Goal: Task Accomplishment & Management: Use online tool/utility

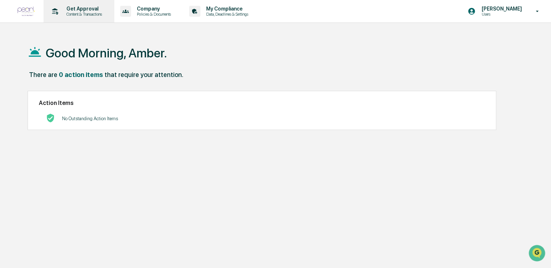
click at [74, 13] on p "Content & Transactions" at bounding box center [83, 14] width 45 height 5
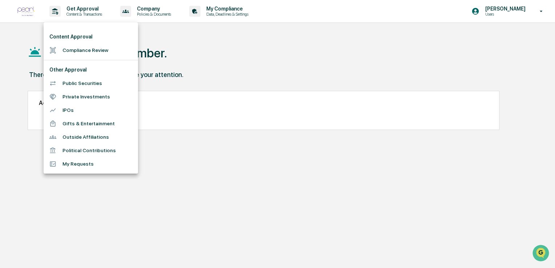
click at [81, 50] on li "Compliance Review" at bounding box center [91, 50] width 94 height 13
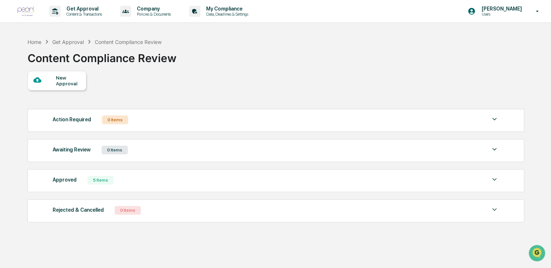
click at [187, 124] on div "Action Required 0 Items" at bounding box center [276, 120] width 447 height 10
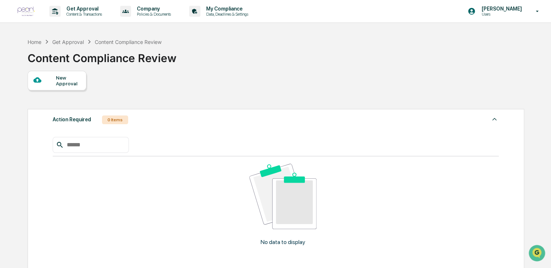
click at [67, 78] on div "New Approval" at bounding box center [68, 81] width 24 height 12
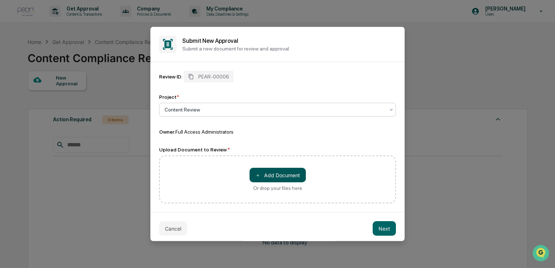
click at [276, 175] on button "＋ Add Document" at bounding box center [277, 175] width 56 height 15
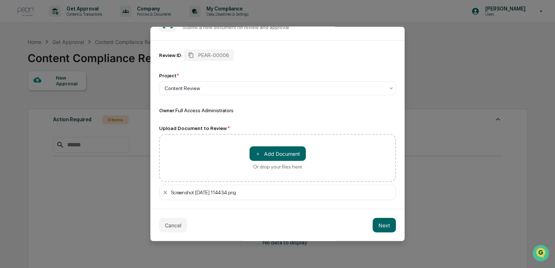
scroll to position [21, 0]
click at [268, 158] on button "＋ Add Document" at bounding box center [277, 154] width 56 height 15
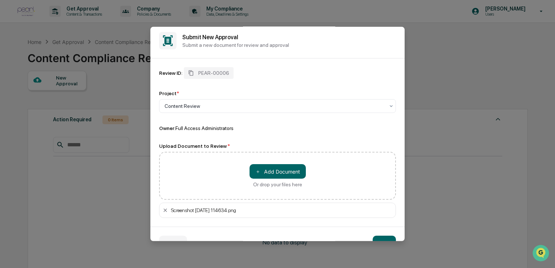
scroll to position [22, 0]
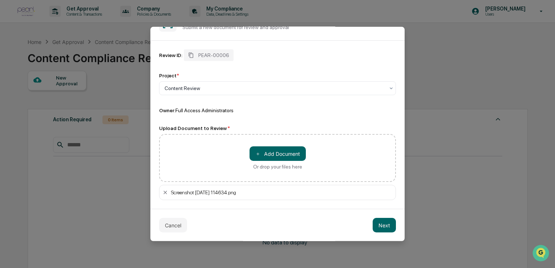
click at [249, 191] on div "Screenshot [DATE] 114634.png" at bounding box center [281, 192] width 221 height 6
click at [264, 161] on button "＋ Add Document" at bounding box center [277, 153] width 56 height 15
click at [174, 222] on button "Cancel" at bounding box center [173, 225] width 28 height 15
